Goal: Task Accomplishment & Management: Manage account settings

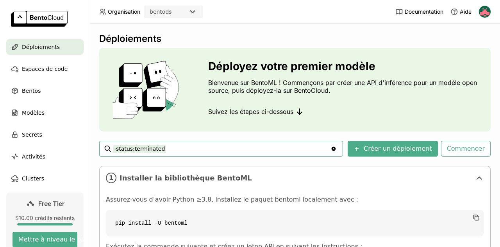
scroll to position [129, 0]
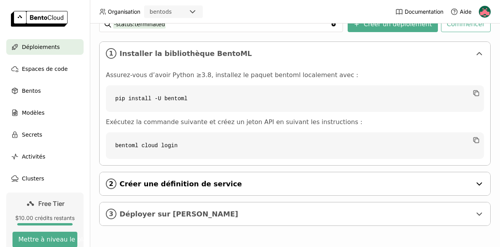
click at [120, 179] on span "Créer une définition de service" at bounding box center [296, 183] width 352 height 9
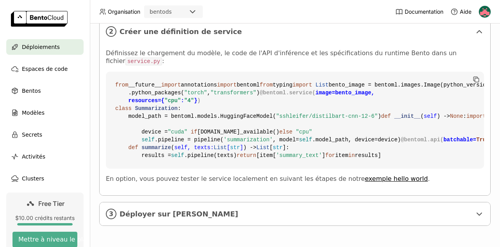
scroll to position [414, 5]
click at [175, 210] on span "Déployer sur [PERSON_NAME]" at bounding box center [296, 214] width 352 height 9
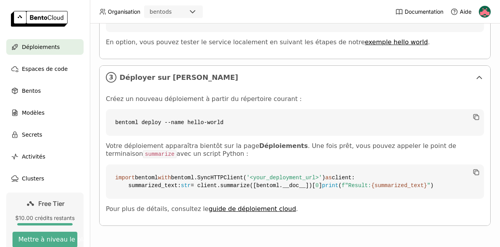
scroll to position [575, 5]
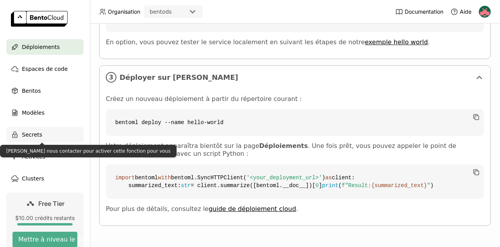
click at [35, 132] on span "Secrets" at bounding box center [32, 134] width 20 height 9
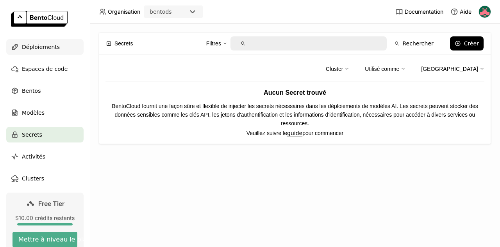
click at [48, 43] on span "Déploiements" at bounding box center [41, 46] width 38 height 9
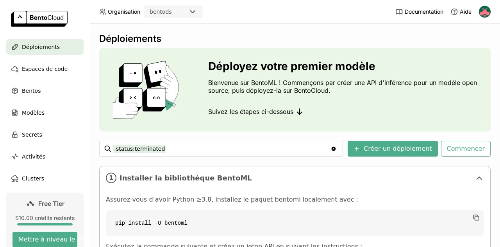
click at [485, 11] on img at bounding box center [485, 12] width 12 height 12
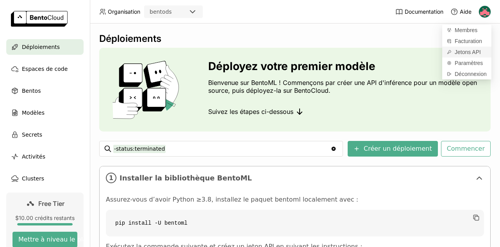
click at [469, 53] on span "Jetons API" at bounding box center [468, 51] width 26 height 7
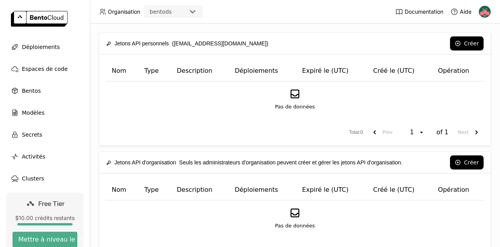
click at [236, 106] on div "Pas de données" at bounding box center [295, 99] width 366 height 23
click at [451, 39] on button "Créer" at bounding box center [467, 43] width 34 height 14
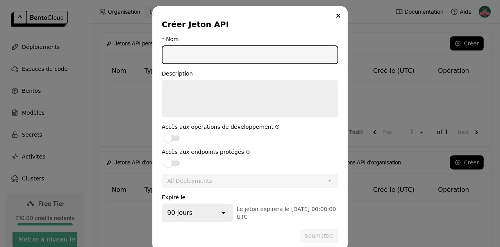
type input "l"
type input "D"
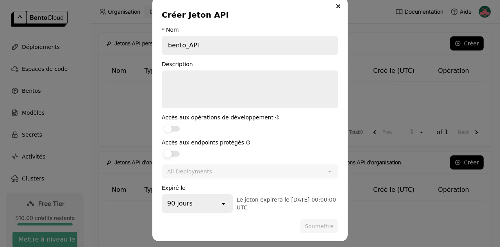
click at [174, 149] on label "dialog" at bounding box center [250, 153] width 177 height 9
click at [162, 149] on input "dialog" at bounding box center [162, 149] width 0 height 0
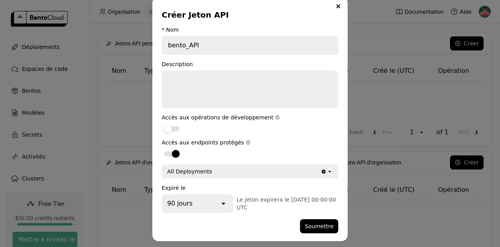
click at [174, 126] on div "dialog" at bounding box center [172, 128] width 16 height 5
click at [162, 124] on input "dialog" at bounding box center [162, 124] width 0 height 0
click at [214, 205] on div "90 jours" at bounding box center [191, 203] width 57 height 17
click at [322, 228] on button "Soumettre" at bounding box center [319, 226] width 38 height 14
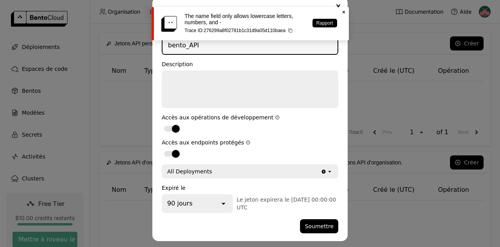
click at [306, 49] on input "bento_API" at bounding box center [250, 45] width 175 height 17
click at [344, 11] on icon "Close" at bounding box center [344, 12] width 6 height 6
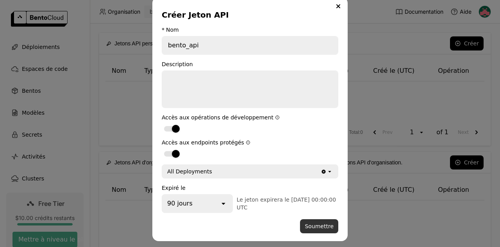
click at [315, 219] on button "Soumettre" at bounding box center [319, 226] width 38 height 14
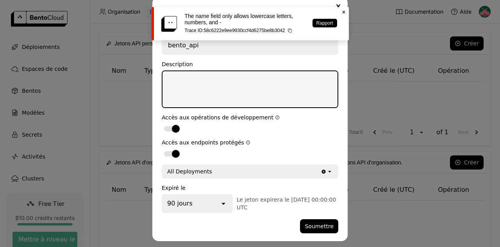
click at [204, 89] on textarea "dialog" at bounding box center [250, 89] width 175 height 36
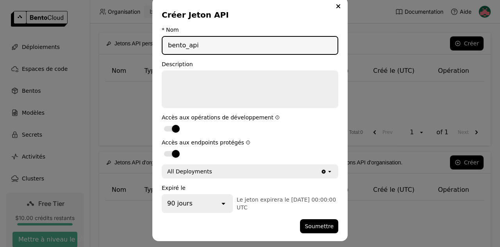
click at [184, 47] on input "bento_api" at bounding box center [250, 45] width 175 height 17
type input "bento-api"
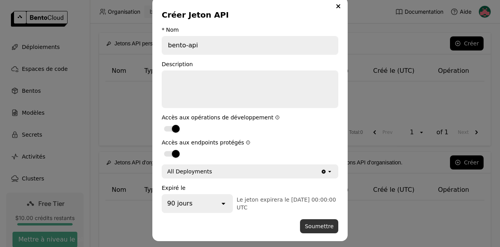
click at [321, 227] on button "Soumettre" at bounding box center [319, 226] width 38 height 14
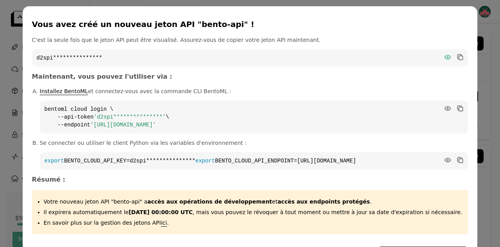
click at [444, 56] on icon "dialog" at bounding box center [448, 57] width 8 height 8
click at [294, 55] on code "d2spi383kbo92hbpq1hg" at bounding box center [250, 57] width 437 height 17
click at [458, 54] on icon "dialog" at bounding box center [460, 56] width 4 height 4
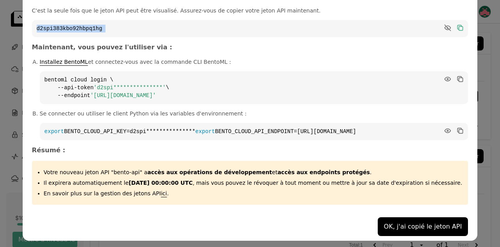
scroll to position [33, 0]
